Goal: Task Accomplishment & Management: Complete application form

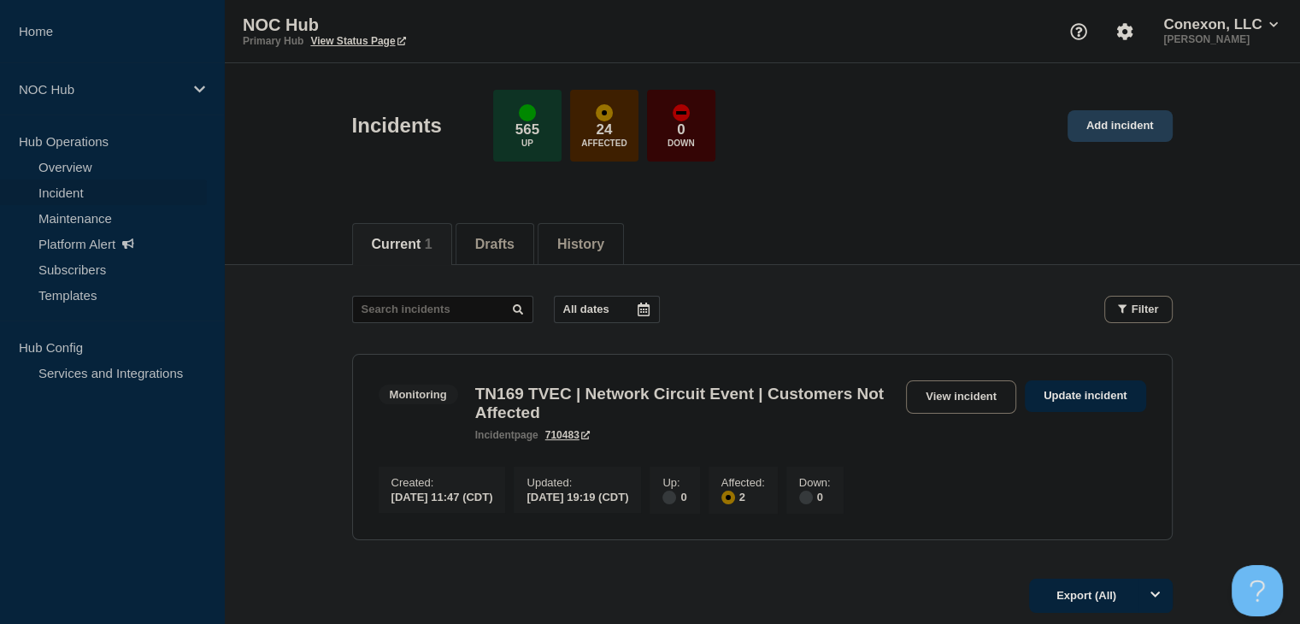
click at [1112, 132] on link "Add incident" at bounding box center [1120, 126] width 105 height 32
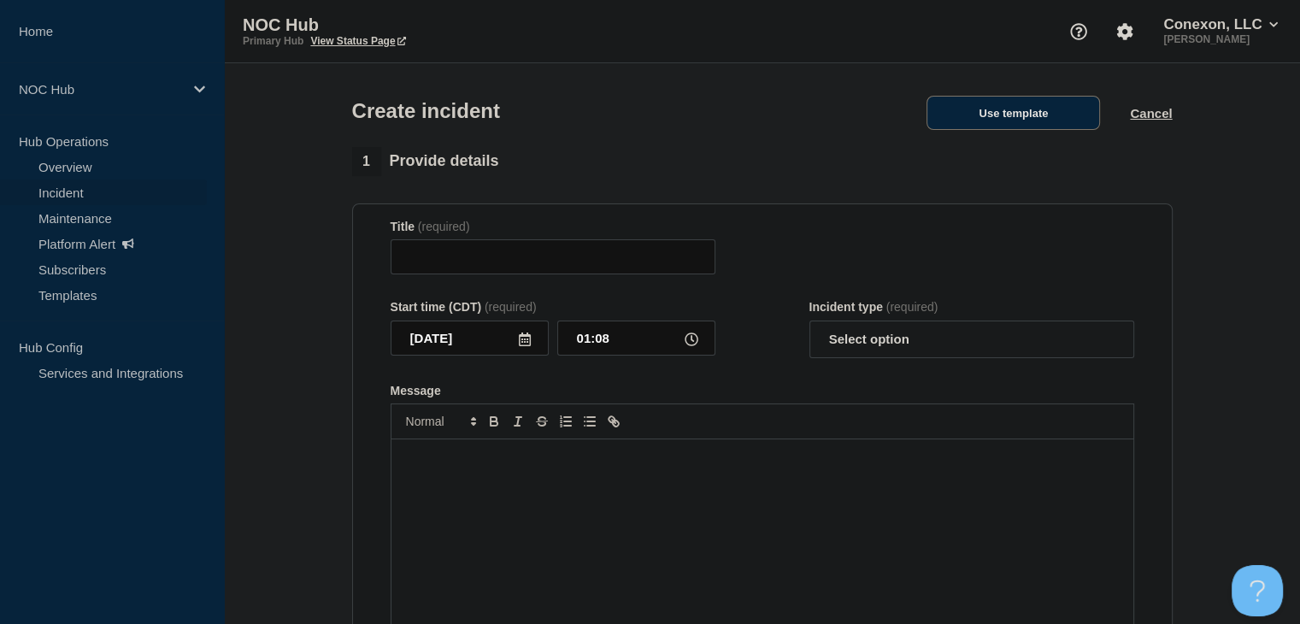
click at [1084, 121] on button "Use template" at bounding box center [1014, 113] width 174 height 34
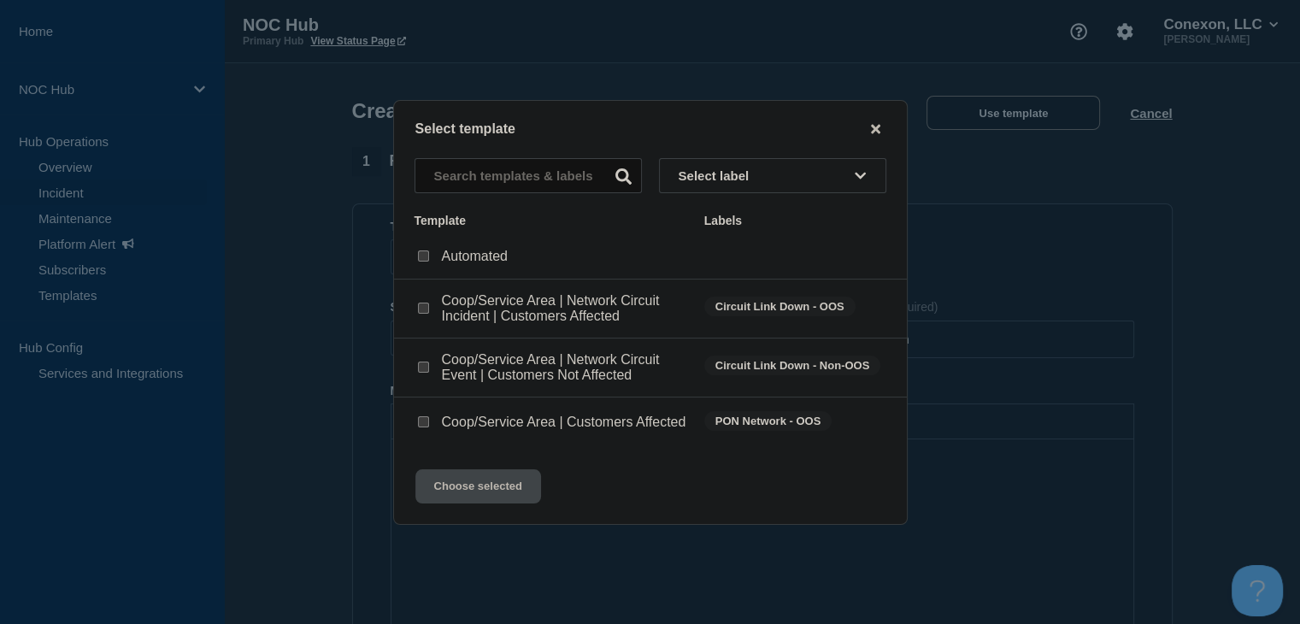
click at [425, 424] on input "Coop/Service Area | Customers Affected checkbox" at bounding box center [423, 421] width 11 height 11
checkbox input "true"
click at [453, 495] on button "Choose selected" at bounding box center [478, 486] width 126 height 34
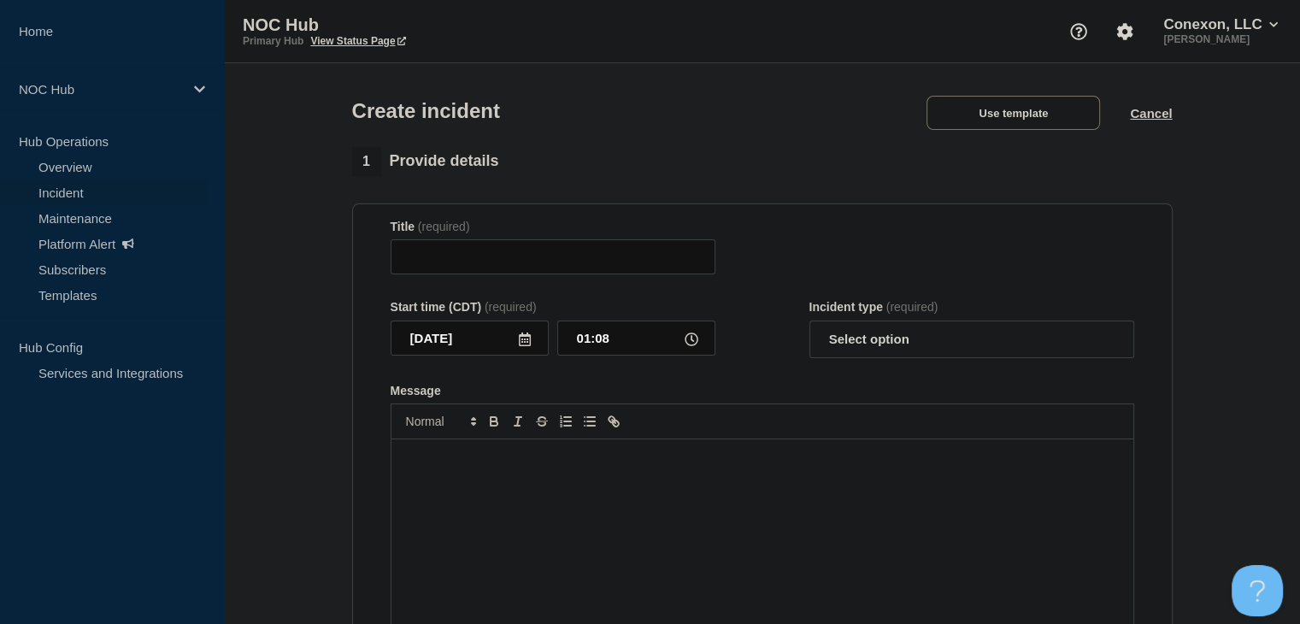
type input "Coop/Service Area | Customers Affected"
select select "investigating"
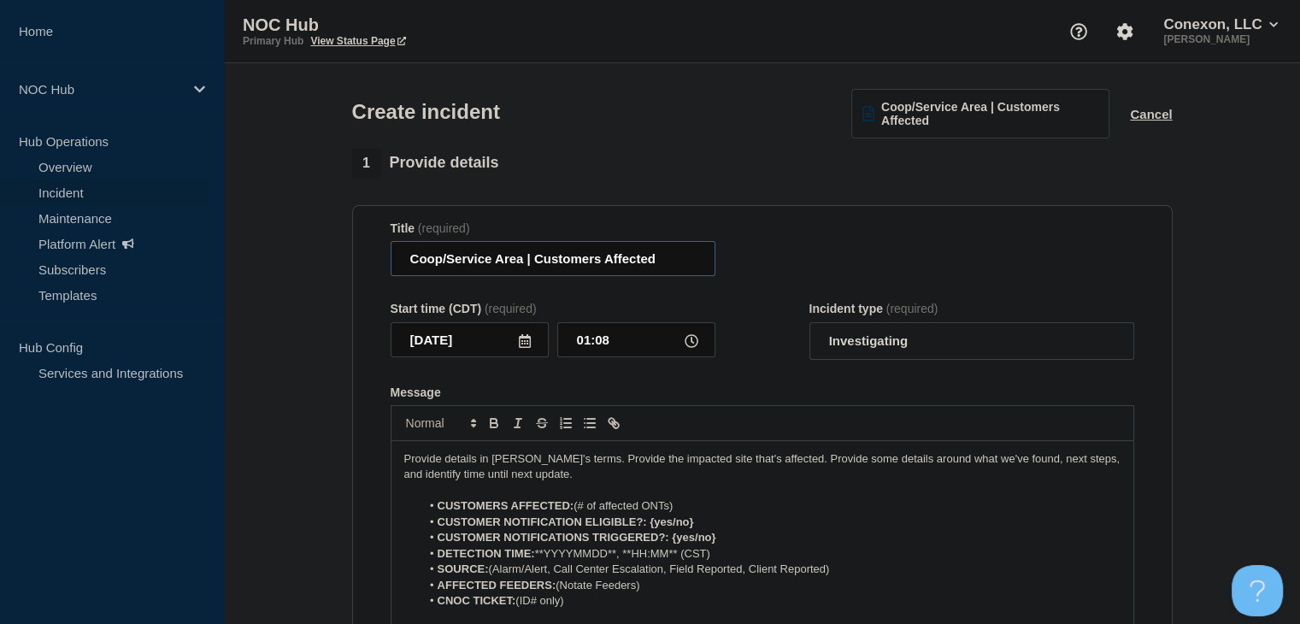
drag, startPoint x: 525, startPoint y: 258, endPoint x: 374, endPoint y: 261, distance: 150.5
click at [374, 261] on section "Title (required) Coop/Service Area | Customers Affected Start time (CDT) (requi…" at bounding box center [762, 434] width 821 height 459
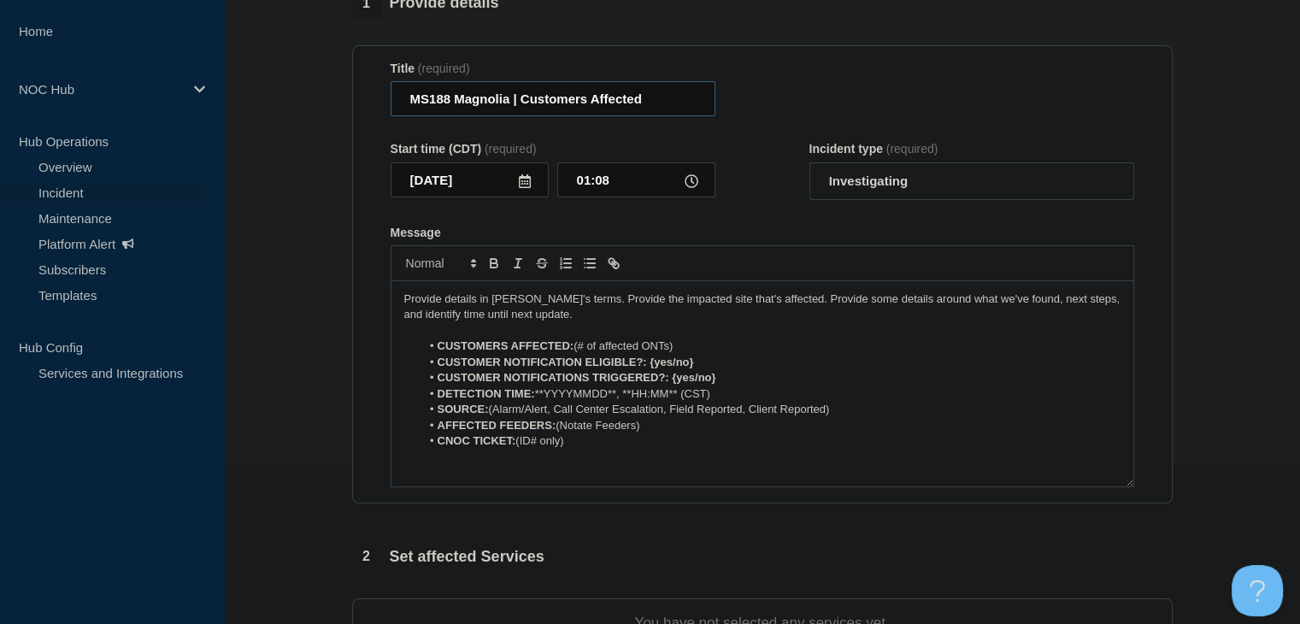
scroll to position [171, 0]
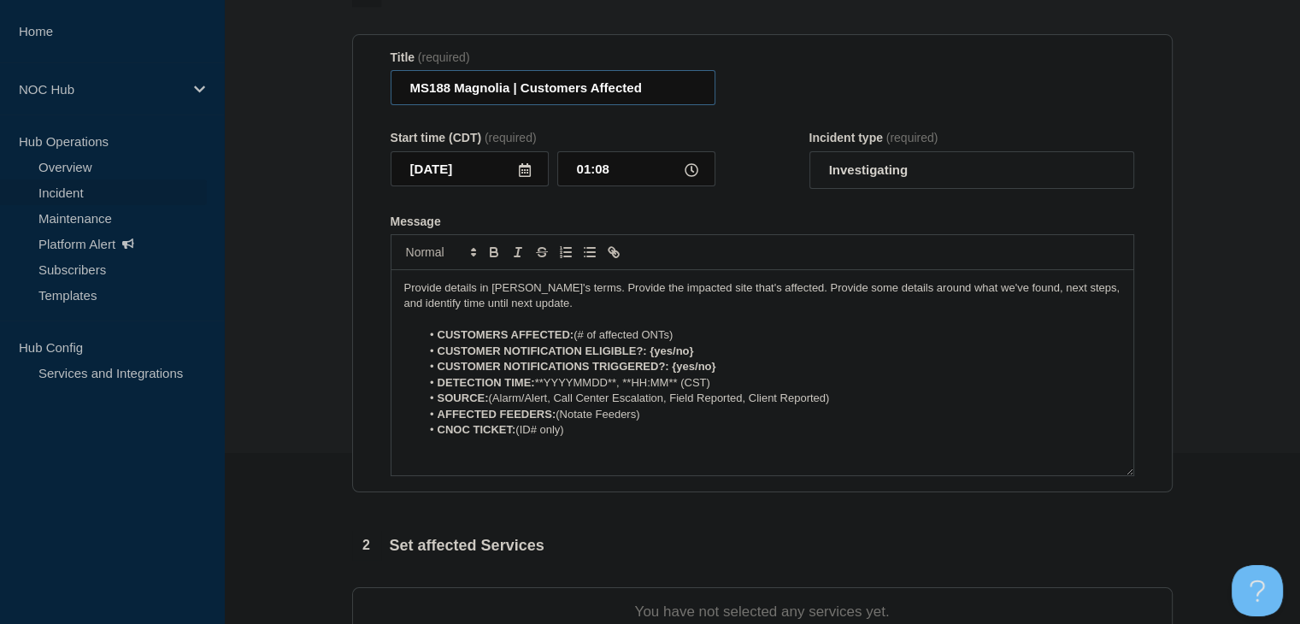
type input "MS188 Magnolia | Customers Affected"
drag, startPoint x: 684, startPoint y: 339, endPoint x: 578, endPoint y: 338, distance: 106.0
click at [578, 338] on li "CUSTOMERS AFFECTED: (# of affected ONTs)" at bounding box center [771, 334] width 700 height 15
drag, startPoint x: 731, startPoint y: 355, endPoint x: 650, endPoint y: 359, distance: 80.5
click at [650, 359] on li "CUSTOMER NOTIFICATION ELIGIBLE?: {yes/no}" at bounding box center [771, 351] width 700 height 15
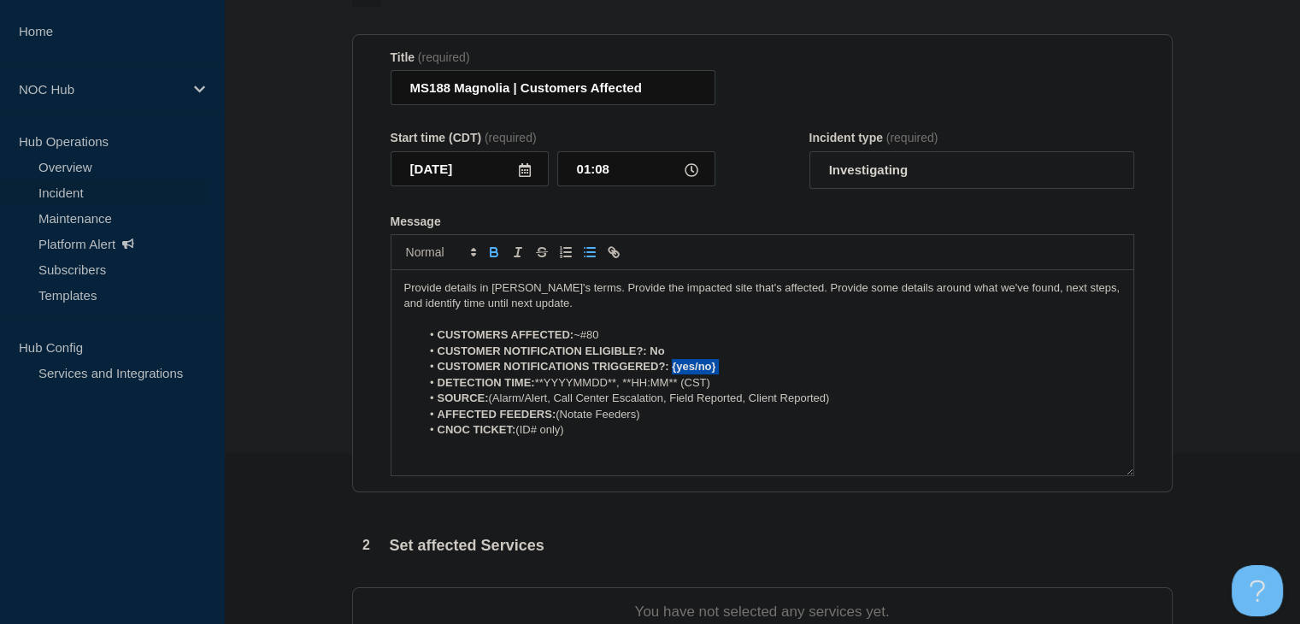
drag, startPoint x: 728, startPoint y: 371, endPoint x: 673, endPoint y: 374, distance: 55.7
click at [673, 374] on li "CUSTOMER NOTIFICATIONS TRIGGERED?: {yes/no}" at bounding box center [771, 366] width 700 height 15
drag, startPoint x: 619, startPoint y: 391, endPoint x: 538, endPoint y: 391, distance: 81.2
click at [538, 391] on li "DETECTION TIME: **YYYYMMDD**, **HH:MM** (CST)" at bounding box center [771, 382] width 700 height 15
drag, startPoint x: 660, startPoint y: 384, endPoint x: 603, endPoint y: 384, distance: 56.4
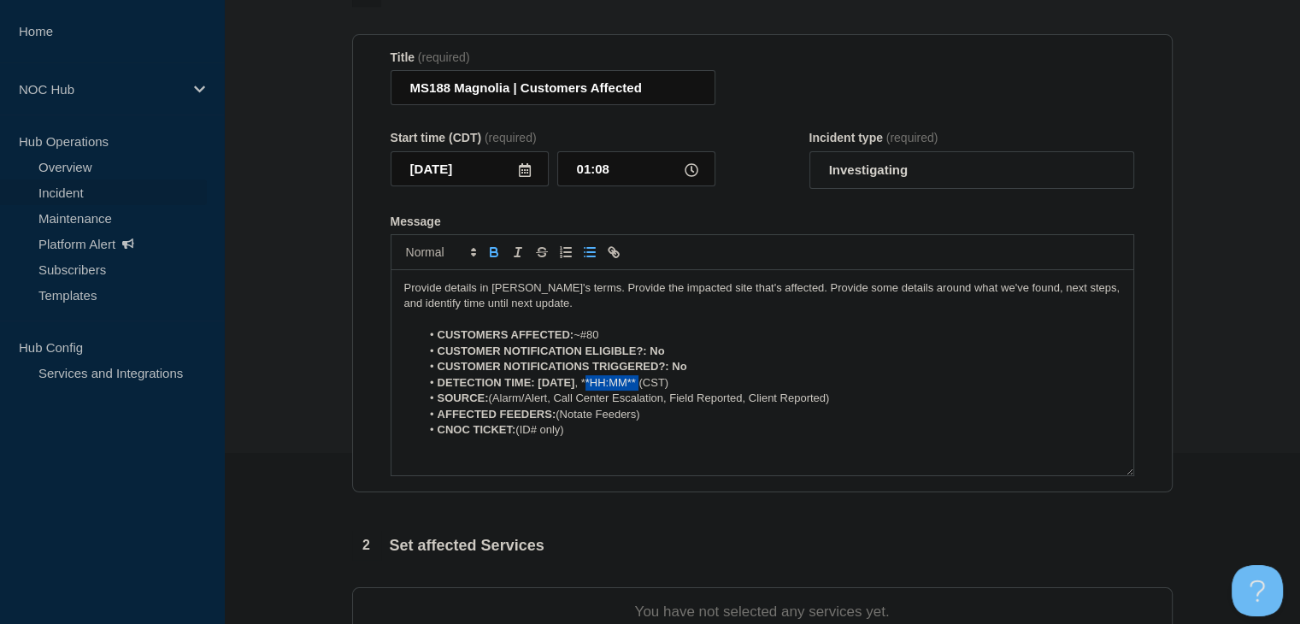
click at [603, 384] on li "DETECTION TIME: [DATE] , **HH:MM** (CST)" at bounding box center [771, 382] width 700 height 15
click at [697, 384] on li "DETECTION TIME: [DATE] , **HH:MM** (CST)" at bounding box center [771, 382] width 700 height 15
drag, startPoint x: 704, startPoint y: 385, endPoint x: 602, endPoint y: 385, distance: 102.6
click at [602, 385] on li "DETECTION TIME: [DATE] , **HH:MM** (CST)" at bounding box center [771, 382] width 700 height 15
drag, startPoint x: 591, startPoint y: 386, endPoint x: 538, endPoint y: 386, distance: 53.0
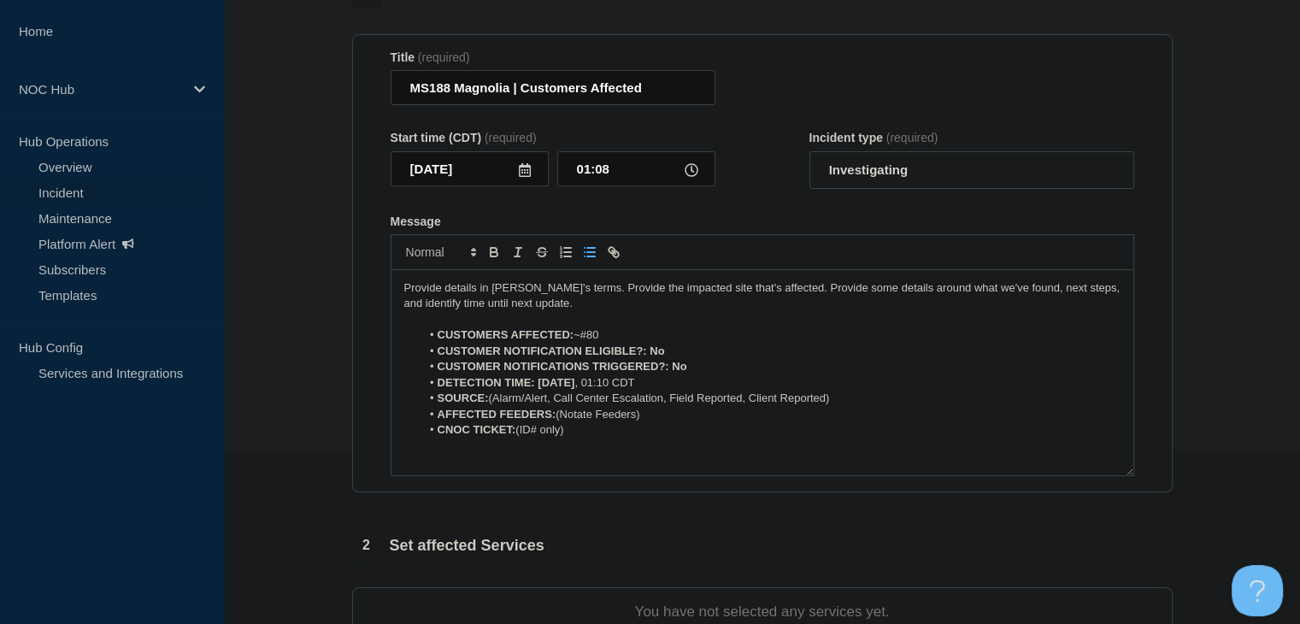
click at [538, 386] on strong "DETECTION TIME: [DATE]" at bounding box center [507, 382] width 138 height 13
click at [497, 252] on icon "Toggle bold text" at bounding box center [493, 251] width 15 height 15
drag, startPoint x: 668, startPoint y: 350, endPoint x: 650, endPoint y: 352, distance: 18.0
click at [650, 352] on li "CUSTOMER NOTIFICATION ELIGIBLE?: No" at bounding box center [771, 351] width 700 height 15
click at [491, 256] on icon "Toggle bold text" at bounding box center [494, 254] width 7 height 4
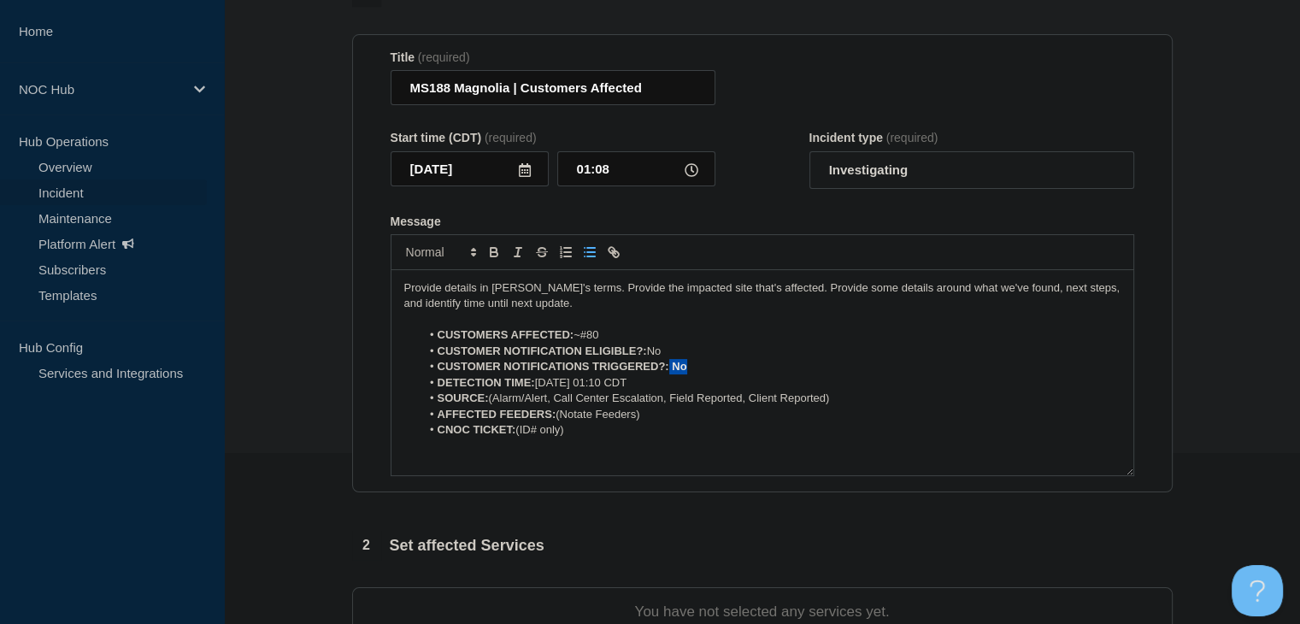
drag, startPoint x: 701, startPoint y: 375, endPoint x: 668, endPoint y: 377, distance: 32.5
click at [668, 374] on li "CUSTOMER NOTIFICATIONS TRIGGERED?: No" at bounding box center [771, 366] width 700 height 15
click at [496, 252] on icon "Toggle bold text" at bounding box center [494, 250] width 6 height 4
click at [626, 383] on li "DETECTION TIME: [DATE] 01:10 CDT" at bounding box center [771, 382] width 700 height 15
click at [730, 406] on li "SOURCE: (Alarm/Alert, Call Center Escalation, Field Reported, Client Reported)" at bounding box center [771, 398] width 700 height 15
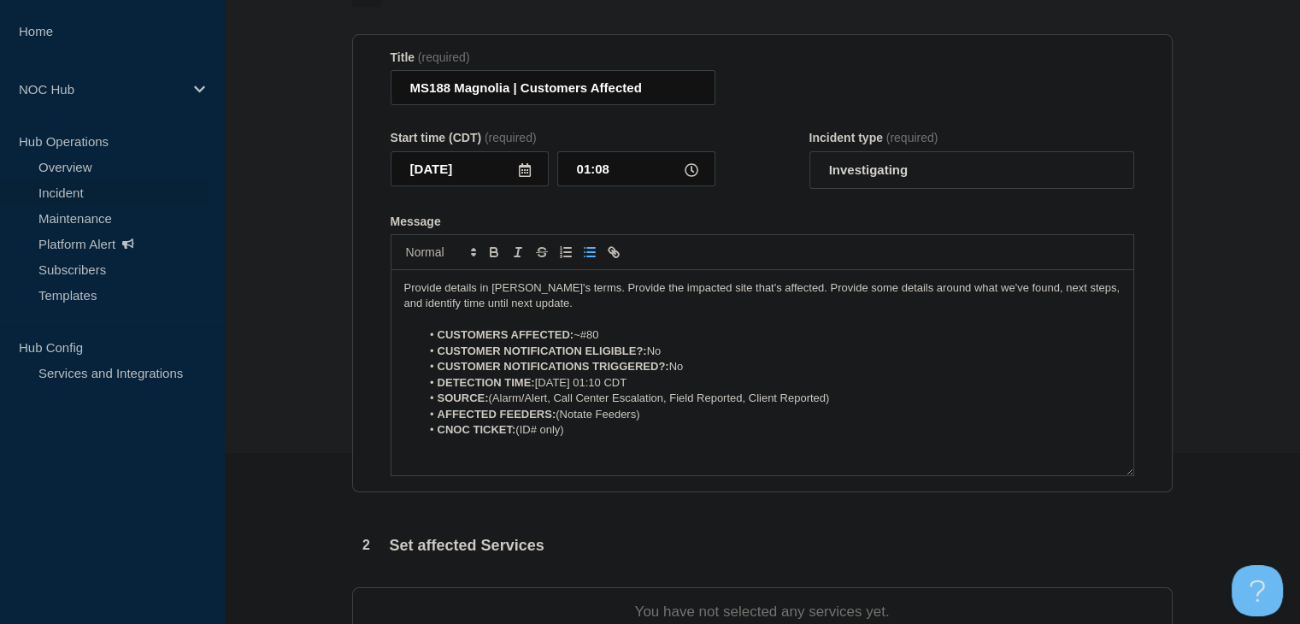
click at [852, 406] on li "SOURCE: (Alarm/Alert, Call Center Escalation, Field Reported, Client Reported)" at bounding box center [771, 398] width 700 height 15
drag, startPoint x: 859, startPoint y: 404, endPoint x: 553, endPoint y: 401, distance: 306.0
click at [553, 401] on li "SOURCE: (Alarm/Alert, Call Center Escalation, Field Reported, Client Reported)" at bounding box center [771, 398] width 700 height 15
click at [497, 405] on li "SOURCE: (Alarm/Alert" at bounding box center [771, 398] width 700 height 15
drag, startPoint x: 671, startPoint y: 421, endPoint x: 559, endPoint y: 421, distance: 112.0
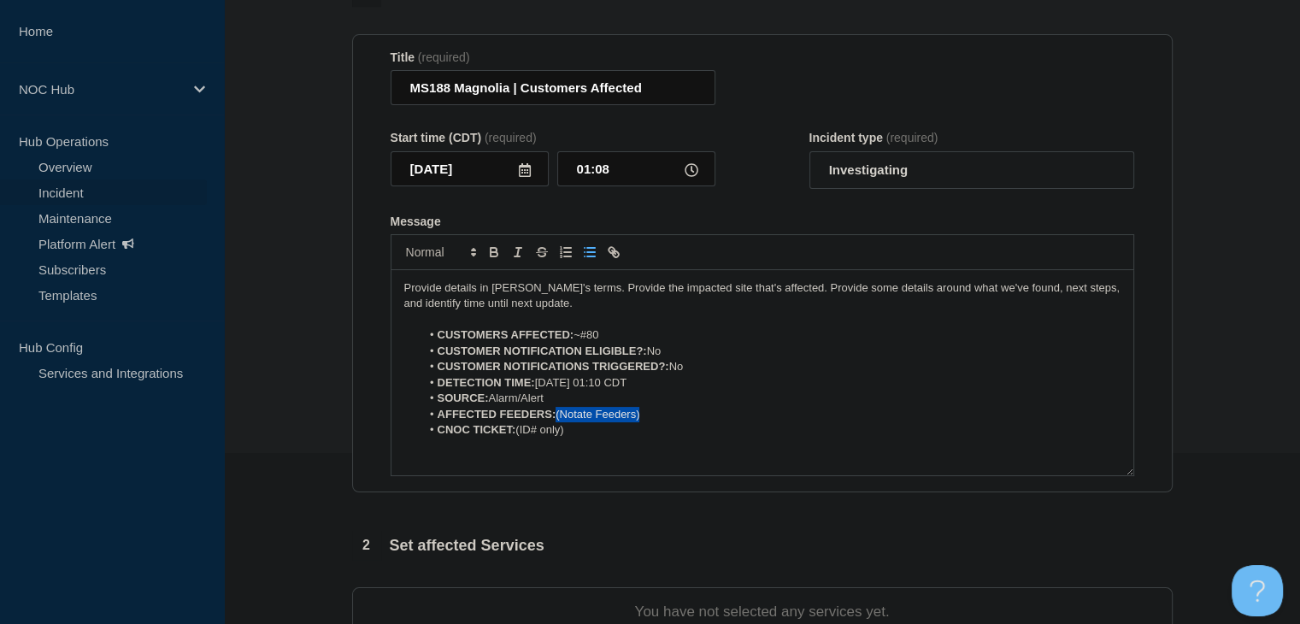
click at [559, 421] on li "AFFECTED FEEDERS: (Notate Feeders)" at bounding box center [771, 414] width 700 height 15
click at [605, 415] on li "AFFECTED FEEDERS: (Notate Feeders)" at bounding box center [771, 414] width 700 height 15
click at [604, 415] on li "AFFECTED FEEDERS: (Notate Feeders)" at bounding box center [771, 414] width 700 height 15
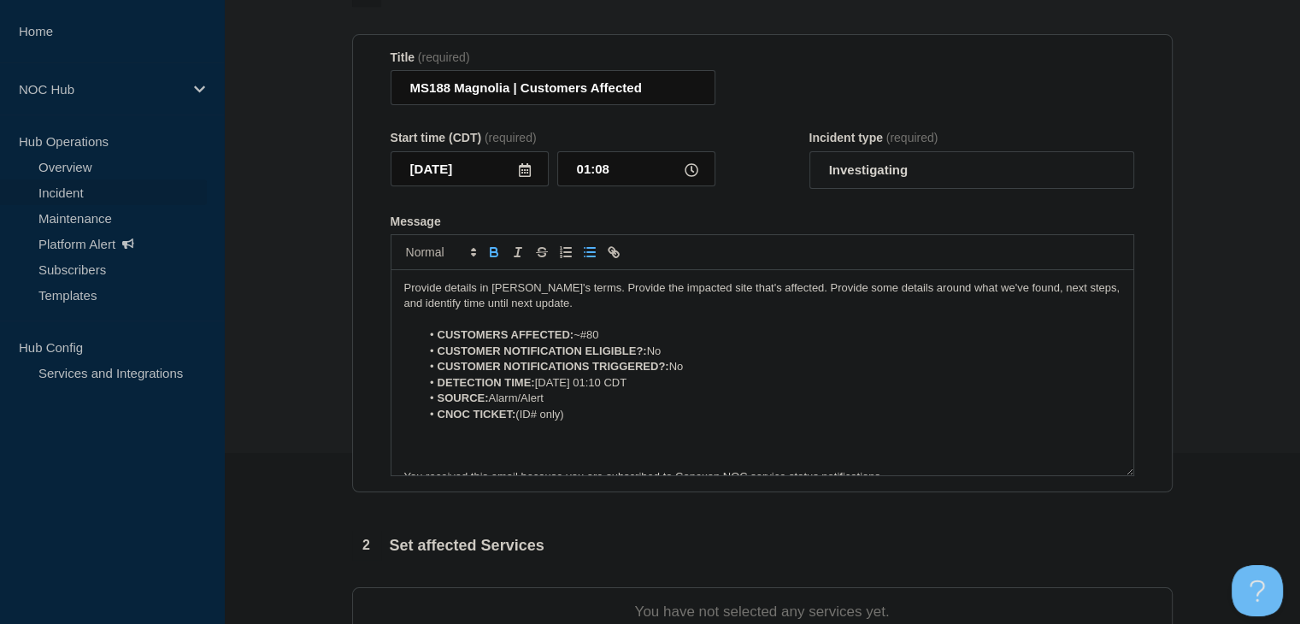
click at [604, 415] on li "CNOC TICKET: (ID# only)" at bounding box center [771, 414] width 700 height 15
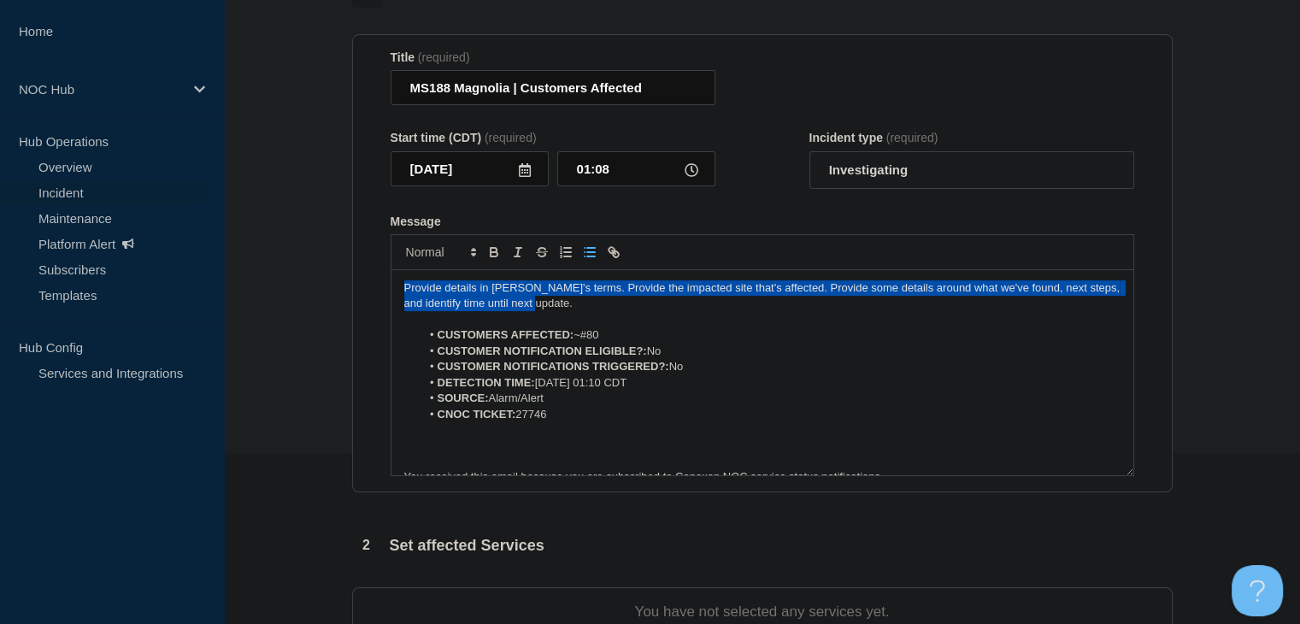
drag, startPoint x: 565, startPoint y: 315, endPoint x: 297, endPoint y: 285, distance: 269.3
click at [297, 285] on section "1 Provide details Title (required) MS188 Magnolia | Customers Affected Start ti…" at bounding box center [762, 467] width 1076 height 979
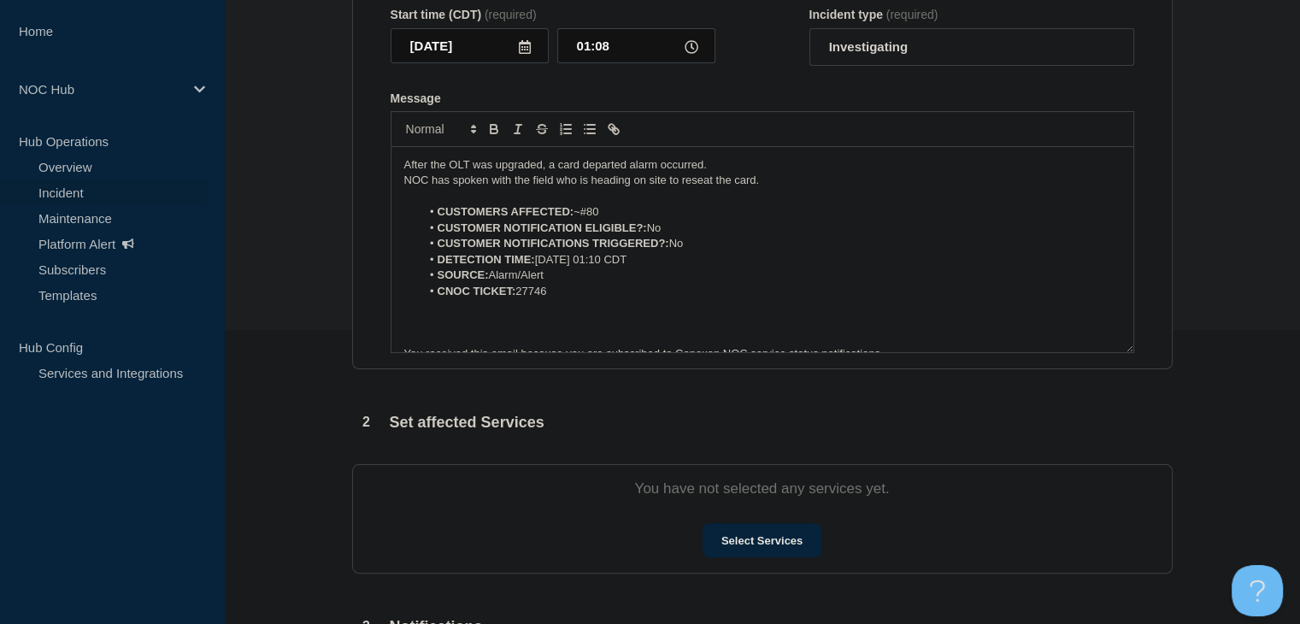
scroll to position [256, 0]
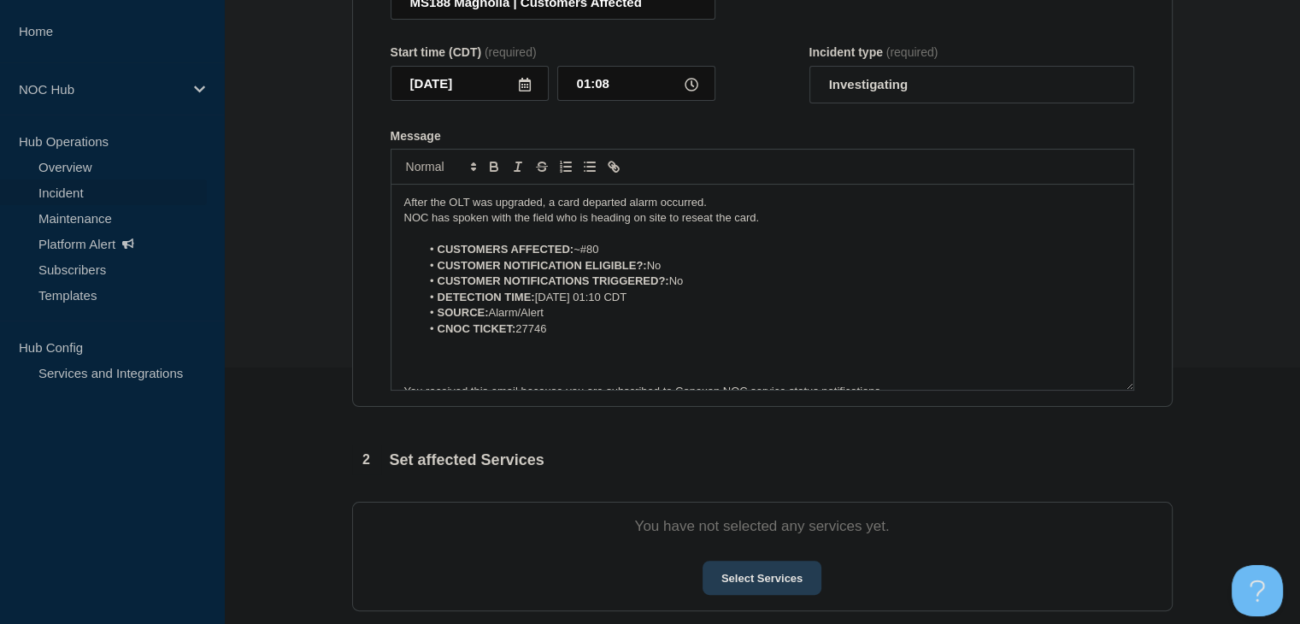
click at [793, 589] on button "Select Services" at bounding box center [762, 578] width 119 height 34
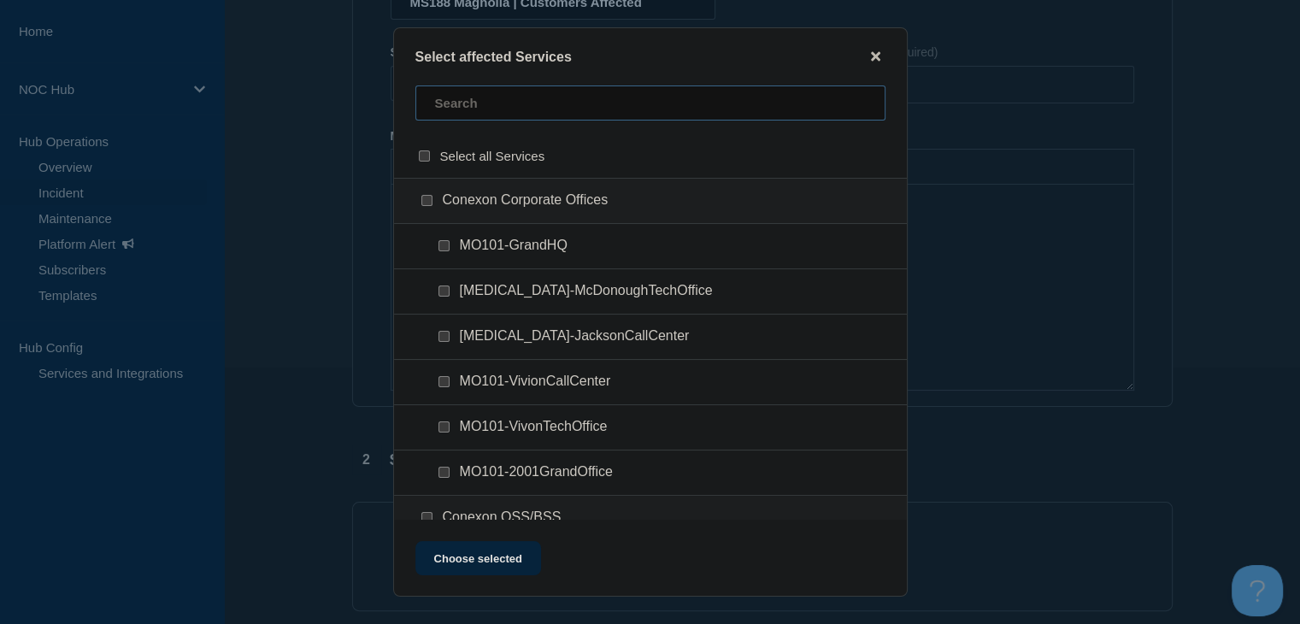
click at [472, 110] on input "text" at bounding box center [650, 102] width 470 height 35
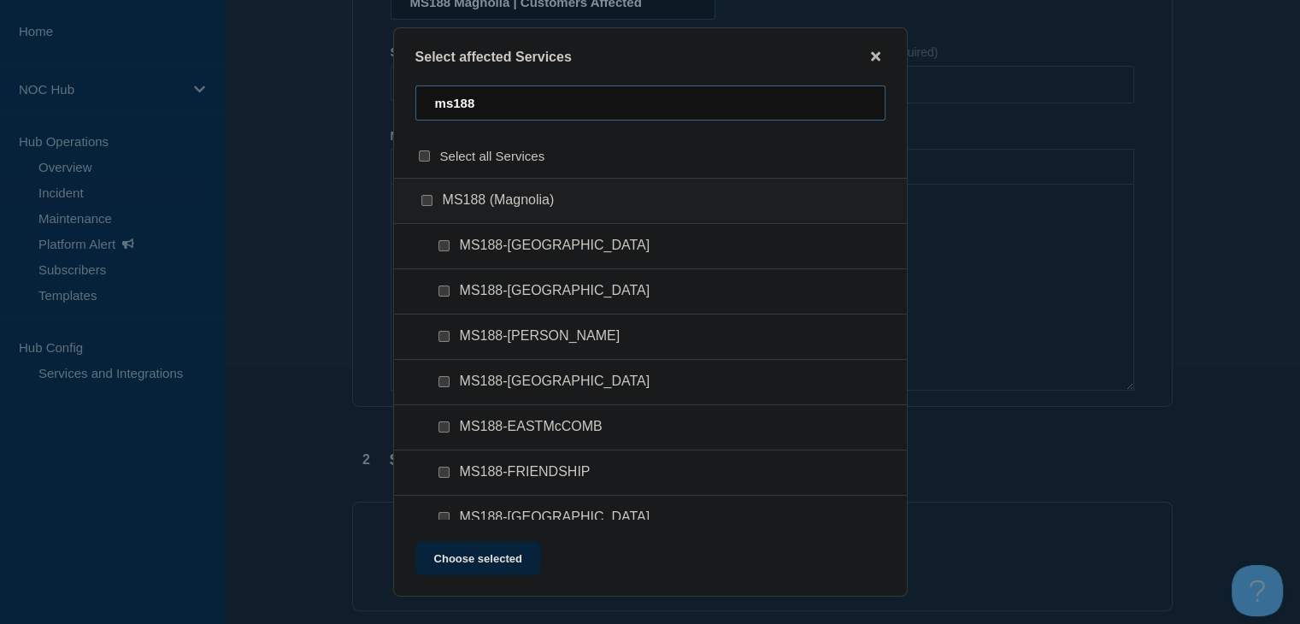
type input "ms188"
click at [441, 333] on input "MS188-DEXTER checkbox" at bounding box center [443, 336] width 11 height 11
checkbox input "true"
click at [504, 556] on button "Choose selected" at bounding box center [478, 558] width 126 height 34
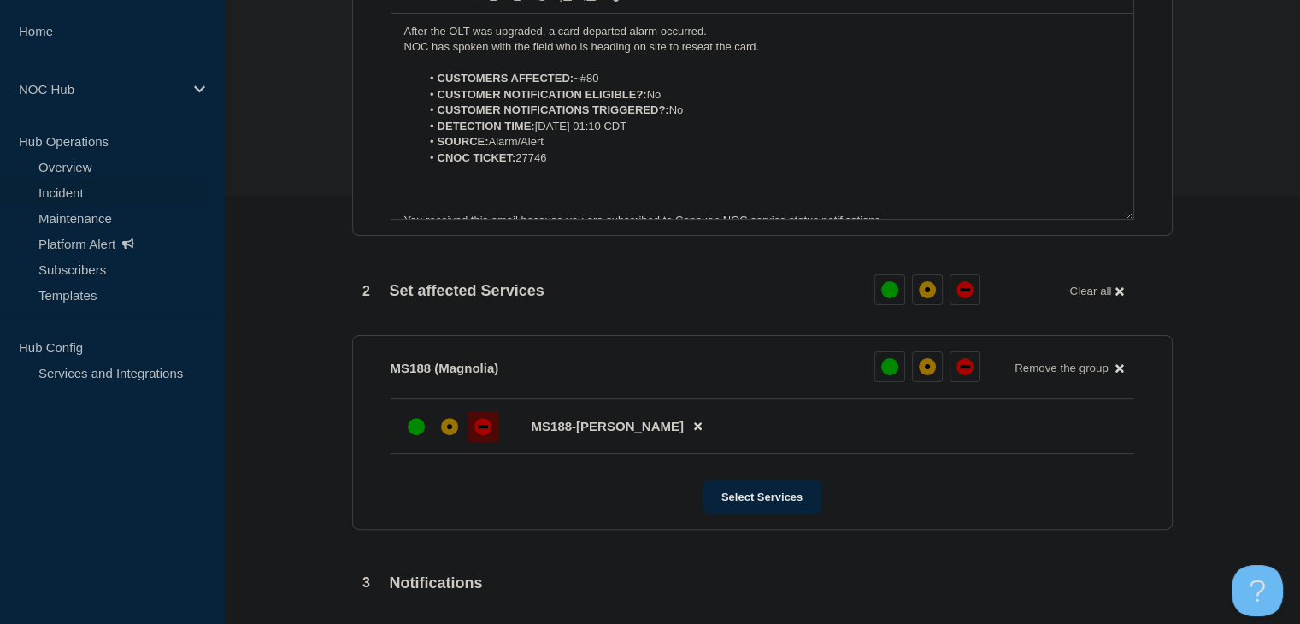
click at [485, 435] on div "down" at bounding box center [482, 426] width 17 height 17
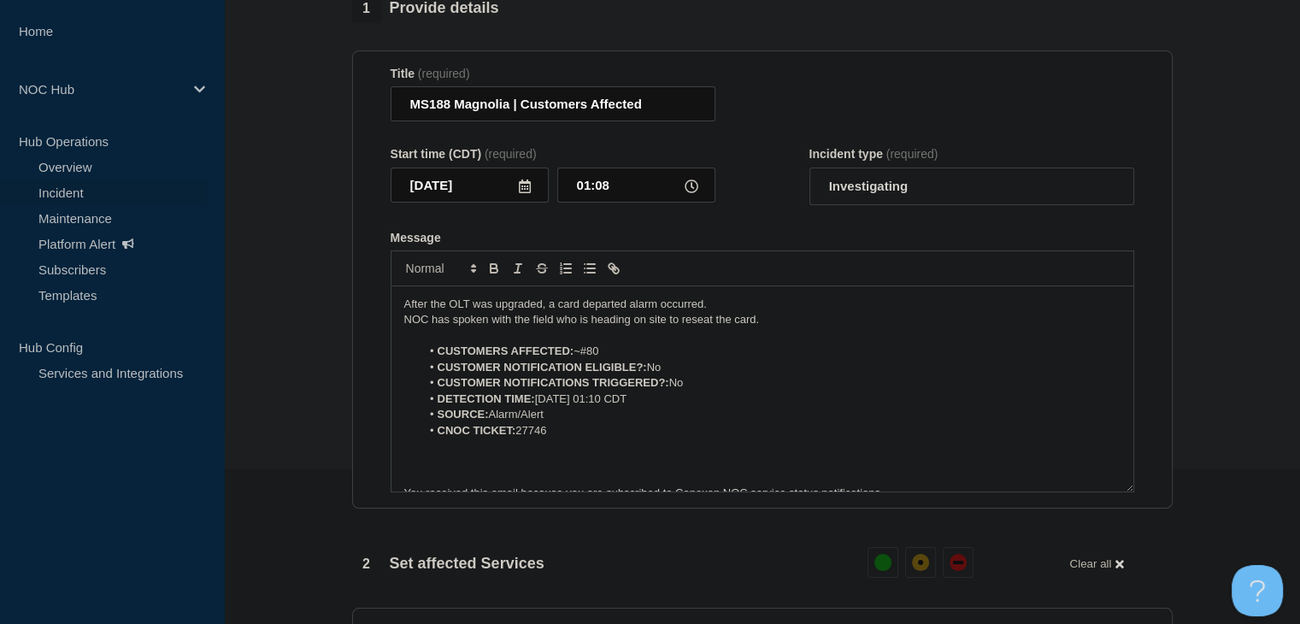
scroll to position [668, 0]
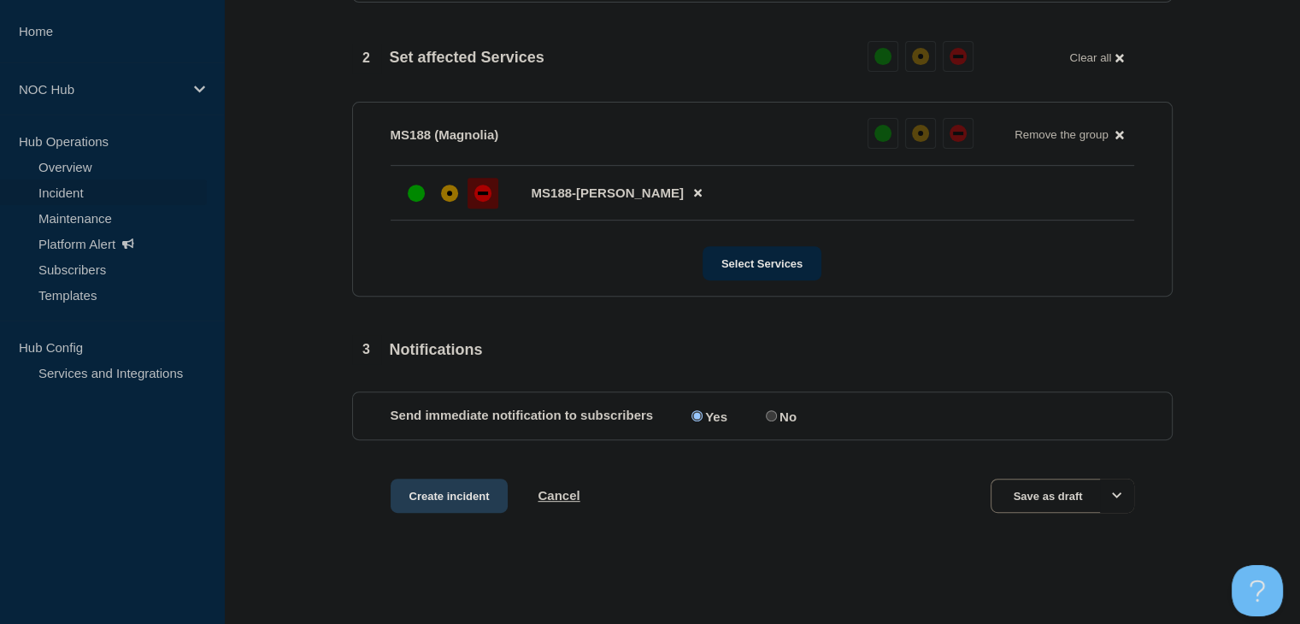
click at [420, 502] on button "Create incident" at bounding box center [450, 496] width 118 height 34
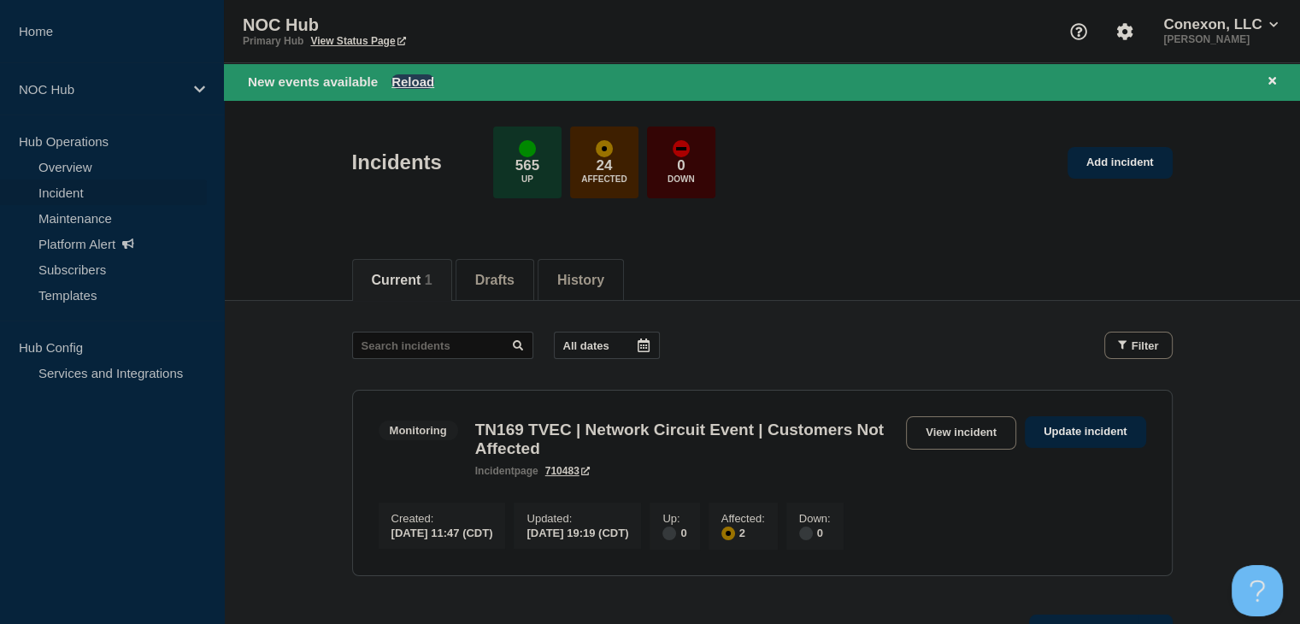
click at [407, 79] on button "Reload" at bounding box center [412, 81] width 43 height 15
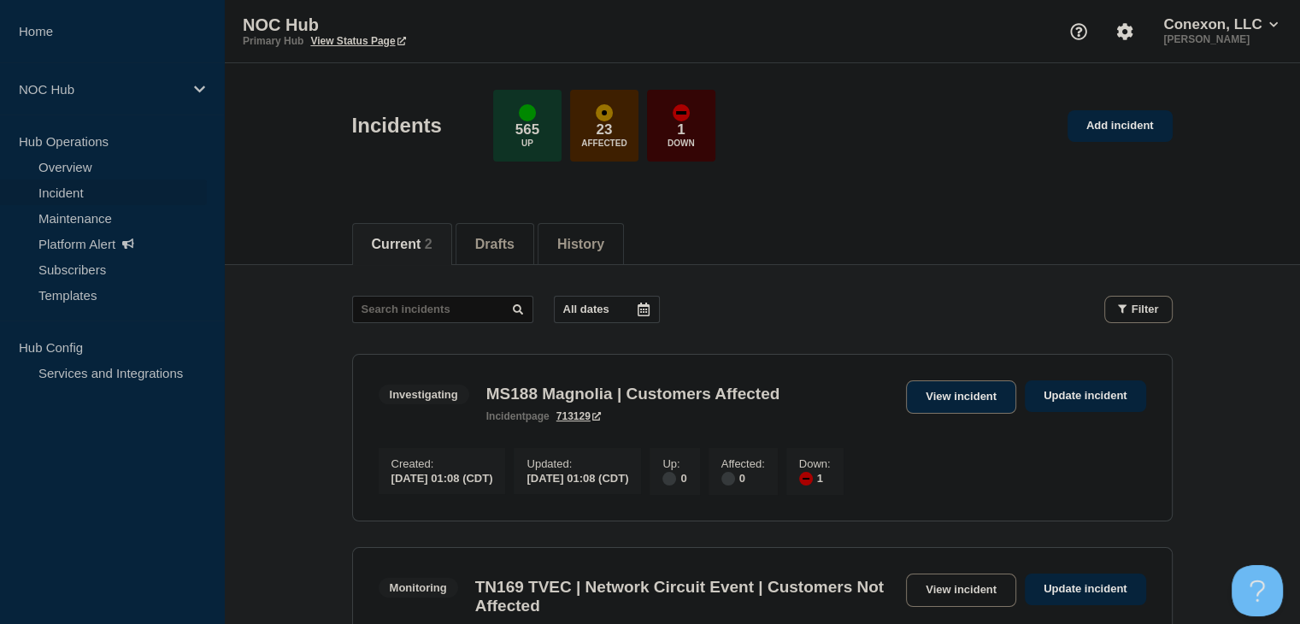
click at [963, 394] on link "View incident" at bounding box center [961, 396] width 110 height 33
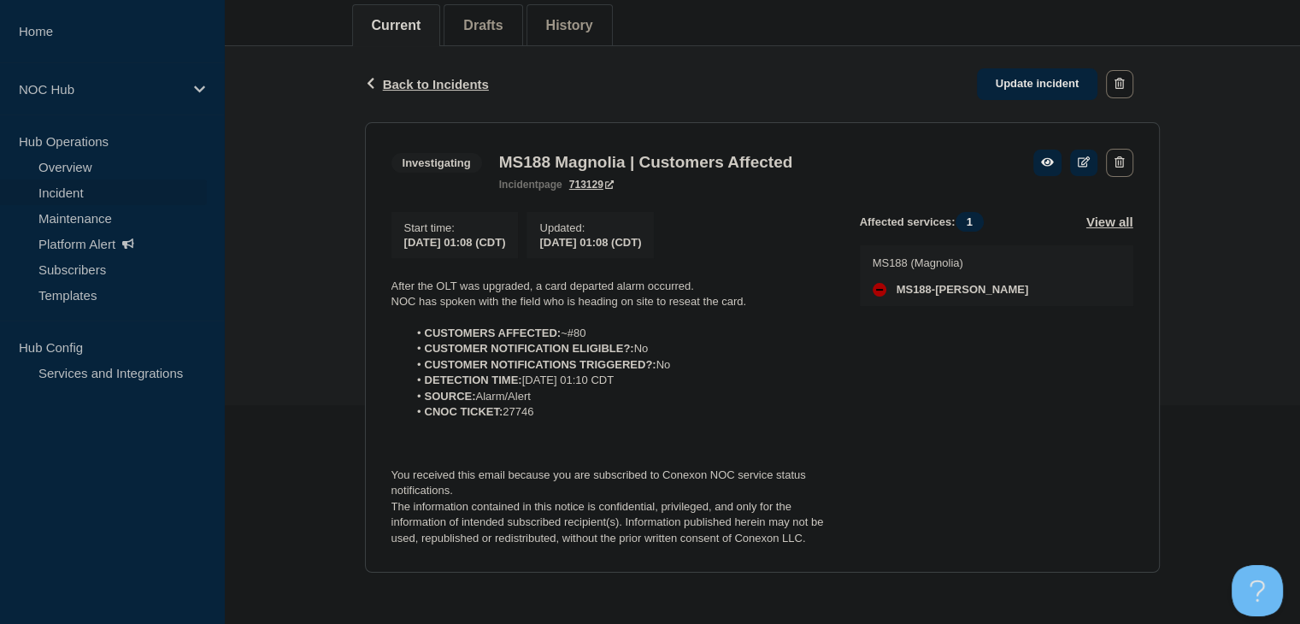
scroll to position [226, 0]
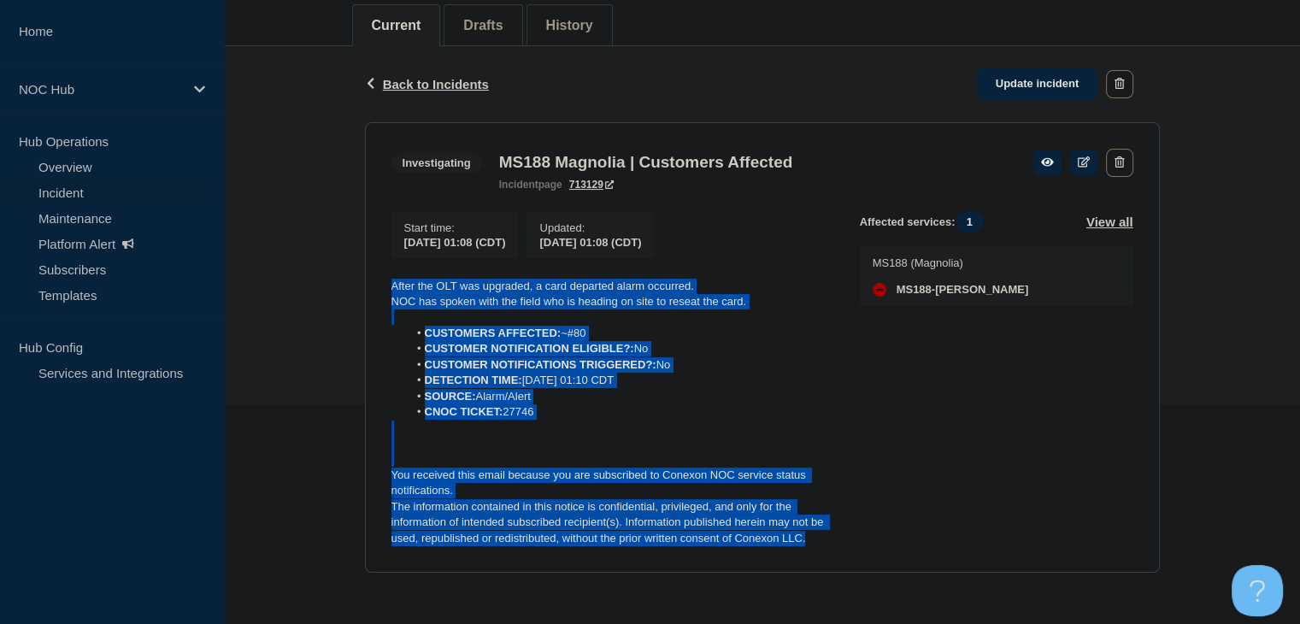
drag, startPoint x: 814, startPoint y: 544, endPoint x: 383, endPoint y: 288, distance: 501.3
click at [383, 288] on section "Investigating MS188 Magnolia | Customers Affected incident page 713129 Start ti…" at bounding box center [762, 347] width 795 height 451
copy div "After the OLT was upgraded, a card departed alarm occurred. NOC has spoken with…"
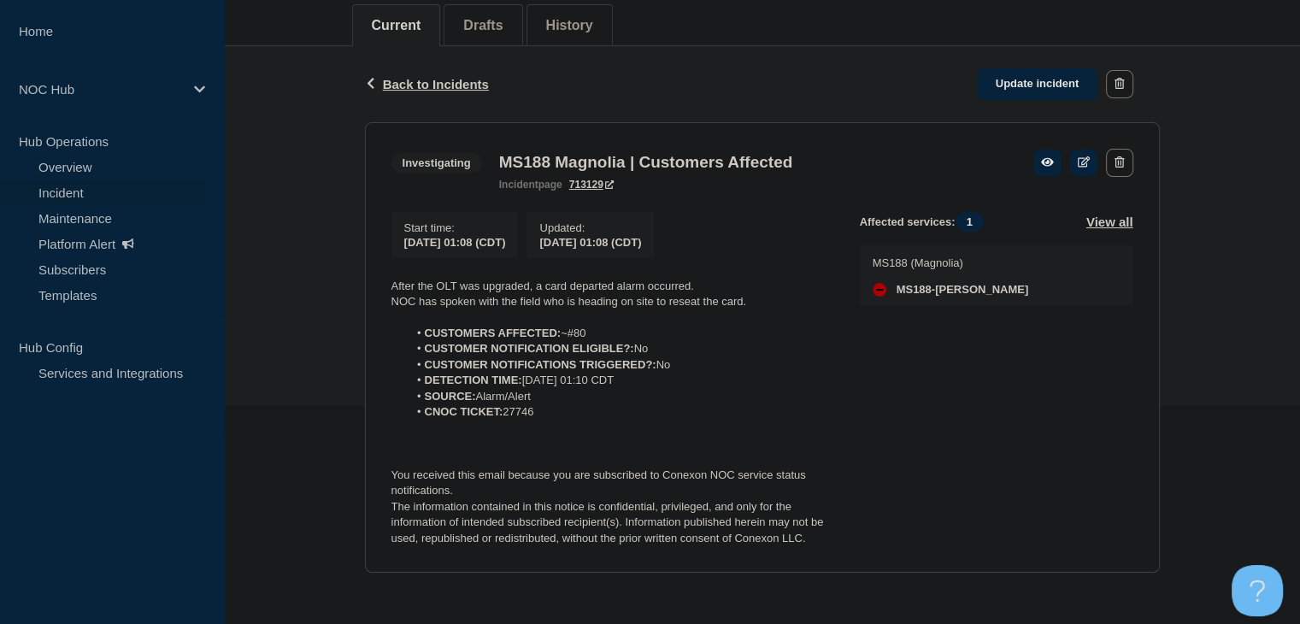
click at [340, 244] on div "Back Back to Incidents Update incident Investigating MS188 Magnolia | Customers…" at bounding box center [762, 322] width 1076 height 553
click at [76, 166] on link "Overview" at bounding box center [103, 167] width 207 height 26
